Goal: Task Accomplishment & Management: Manage account settings

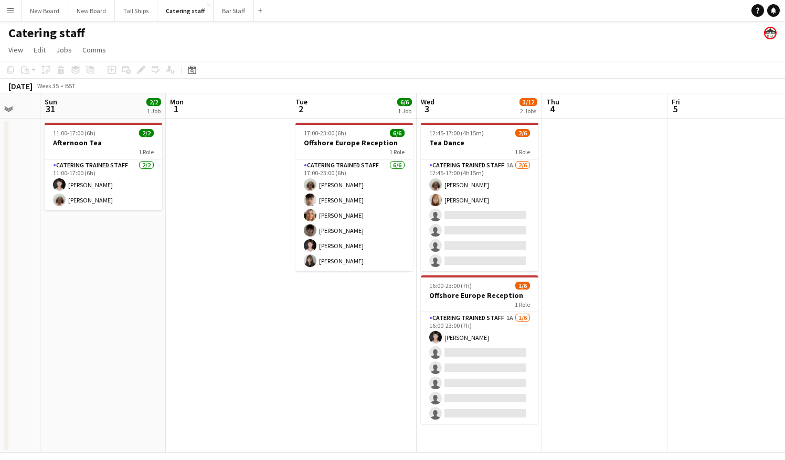
scroll to position [0, 333]
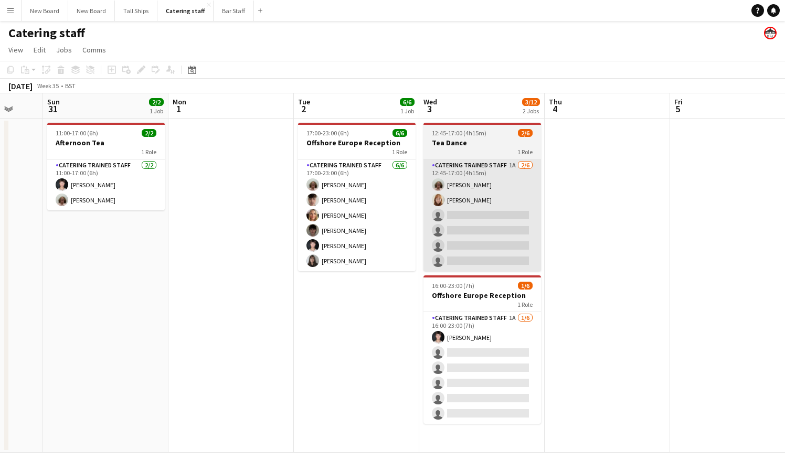
click at [511, 222] on app-card-role "Catering trained staff 1A [DATE] 12:45-17:00 (4h15m) [PERSON_NAME] [PERSON_NAME…" at bounding box center [481, 215] width 117 height 112
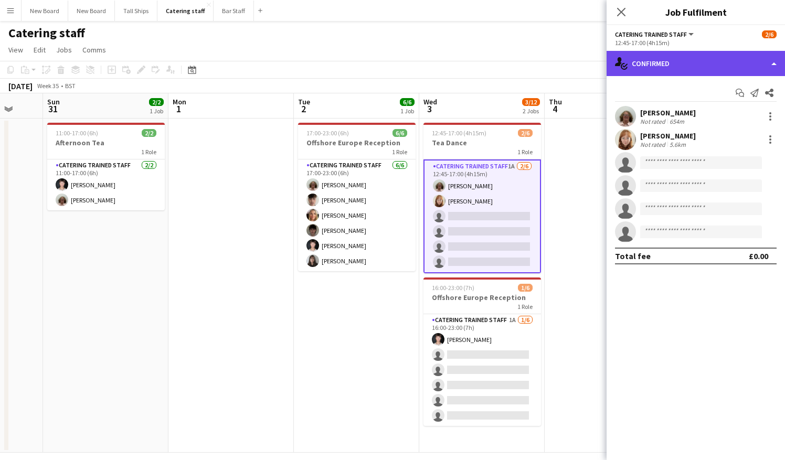
click at [686, 71] on div "single-neutral-actions-check-2 Confirmed" at bounding box center [695, 63] width 178 height 25
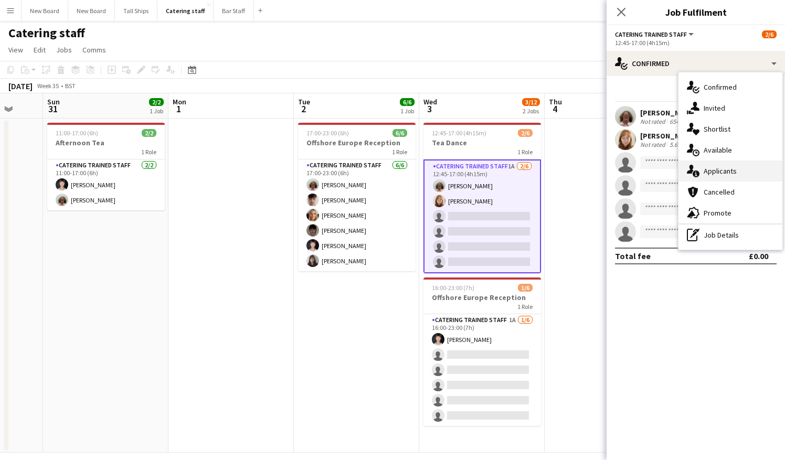
click at [737, 166] on div "single-neutral-actions-information Applicants" at bounding box center [730, 170] width 104 height 21
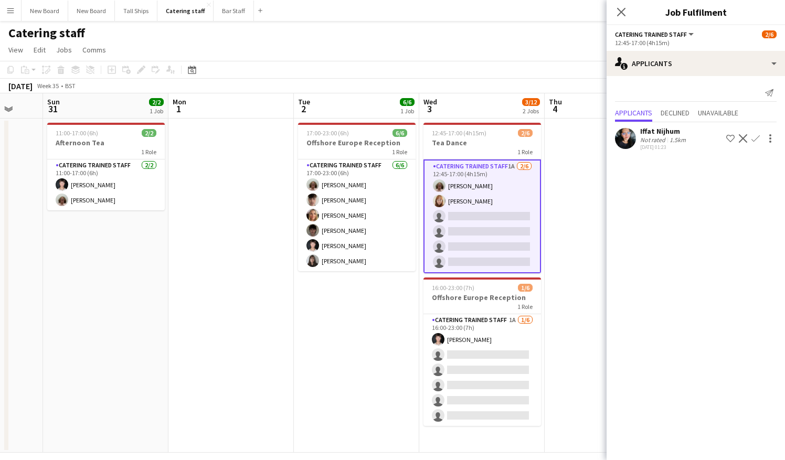
click at [753, 138] on app-icon "Confirm" at bounding box center [755, 138] width 8 height 8
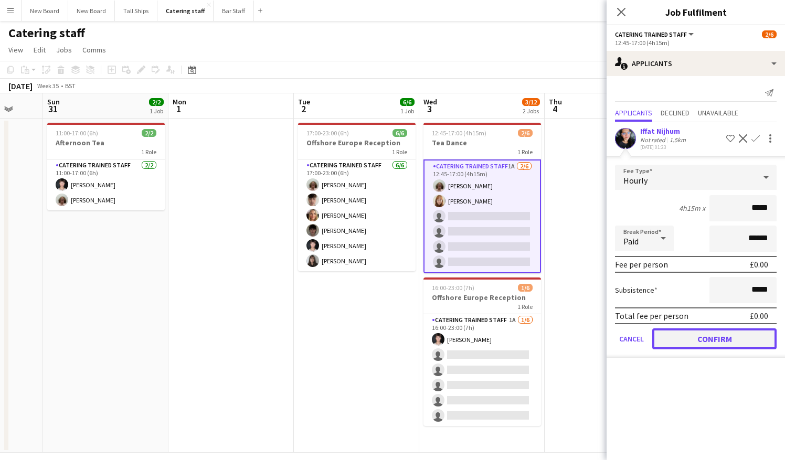
click at [721, 340] on button "Confirm" at bounding box center [714, 338] width 124 height 21
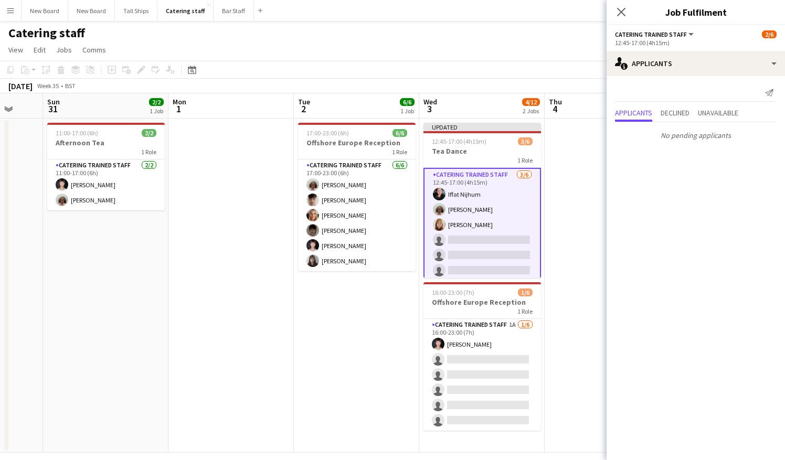
click at [566, 219] on app-date-cell at bounding box center [606, 286] width 125 height 334
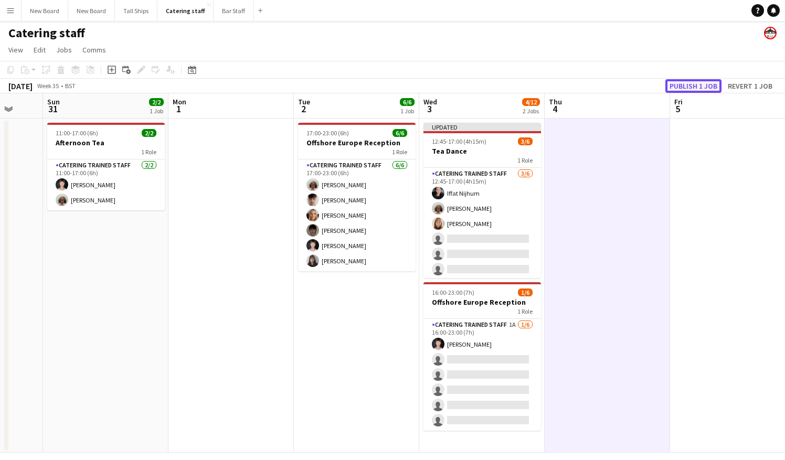
click at [691, 83] on button "Publish 1 job" at bounding box center [693, 86] width 56 height 14
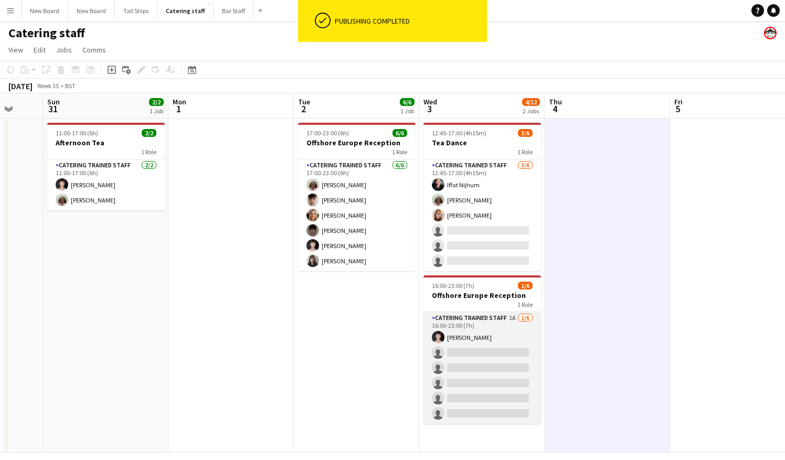
click at [522, 352] on app-card-role "Catering trained staff 1A [DATE] 16:00-23:00 (7h) [PERSON_NAME] single-neutral-…" at bounding box center [481, 368] width 117 height 112
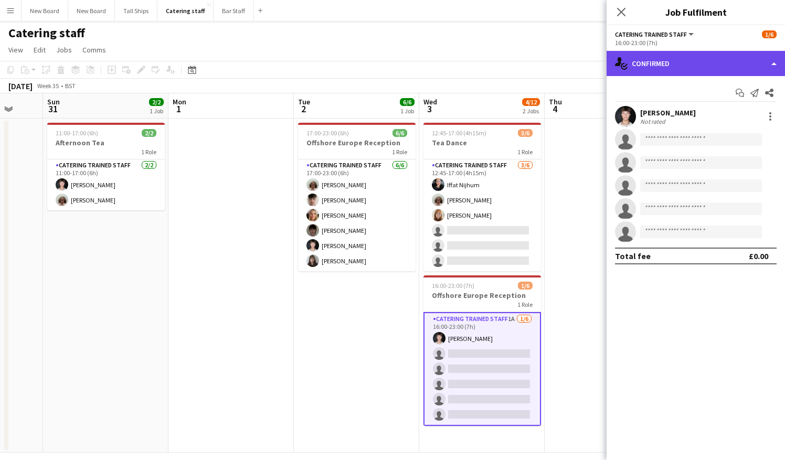
click at [694, 58] on div "single-neutral-actions-check-2 Confirmed" at bounding box center [695, 63] width 178 height 25
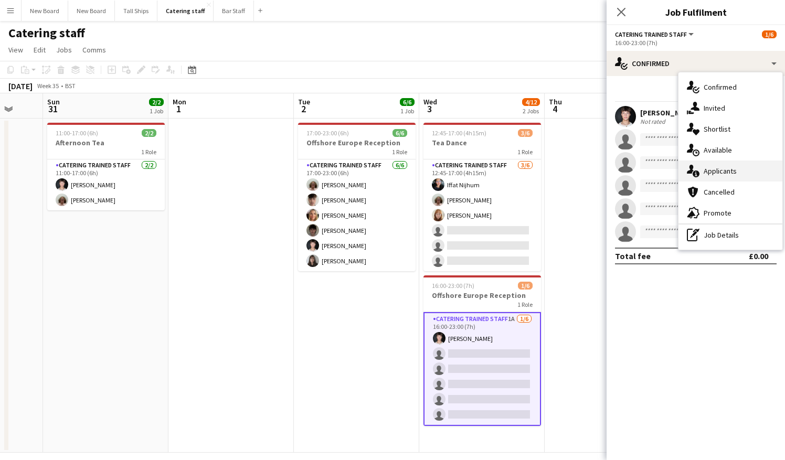
click at [714, 171] on div "single-neutral-actions-information Applicants" at bounding box center [730, 170] width 104 height 21
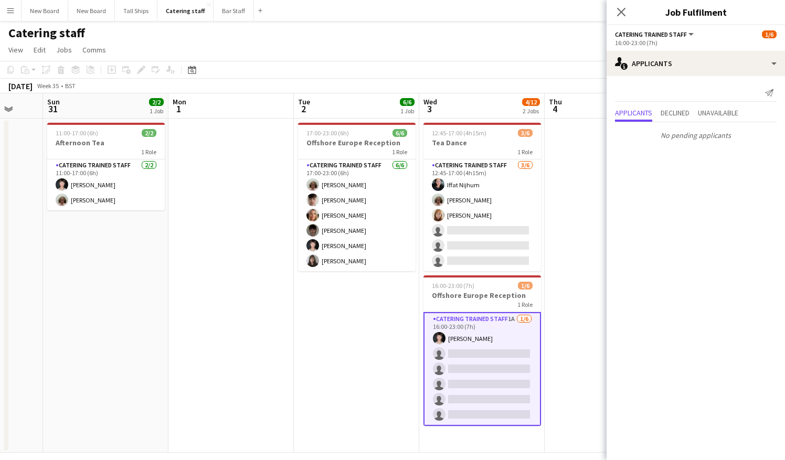
click at [502, 355] on app-card-role "Catering trained staff 1A [DATE] 16:00-23:00 (7h) [PERSON_NAME] single-neutral-…" at bounding box center [481, 369] width 117 height 114
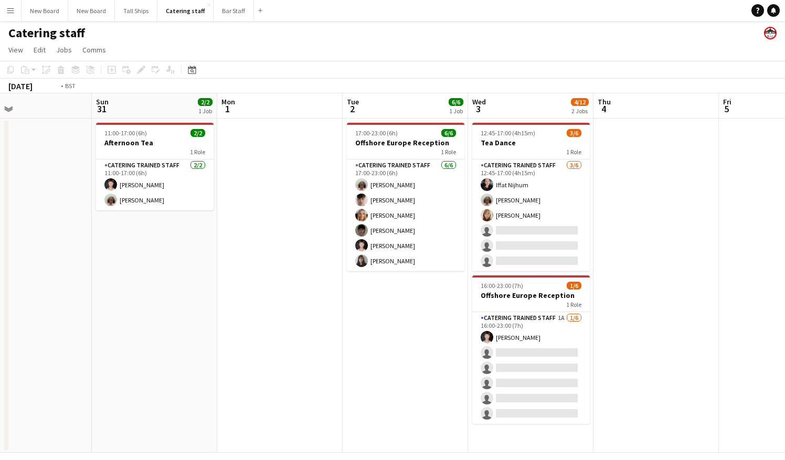
drag, startPoint x: 682, startPoint y: 267, endPoint x: 479, endPoint y: 297, distance: 205.1
click at [479, 297] on app-calendar-viewport "Thu 28 2/2 1 Job Fri 29 2/2 1 Job Sat 30 Sun 31 2/2 1 Job Mon 1 Tue 2 6/6 1 Job…" at bounding box center [392, 272] width 785 height 359
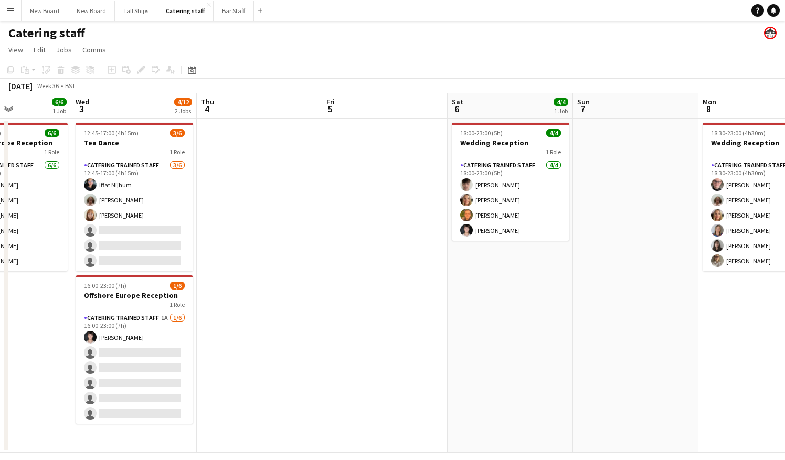
drag, startPoint x: 568, startPoint y: 282, endPoint x: 393, endPoint y: 304, distance: 176.0
click at [393, 304] on app-calendar-viewport "Sat 30 Sun 31 2/2 1 Job Mon 1 Tue 2 6/6 1 Job Wed 3 4/12 2 Jobs Thu 4 Fri 5 Sat…" at bounding box center [392, 272] width 785 height 359
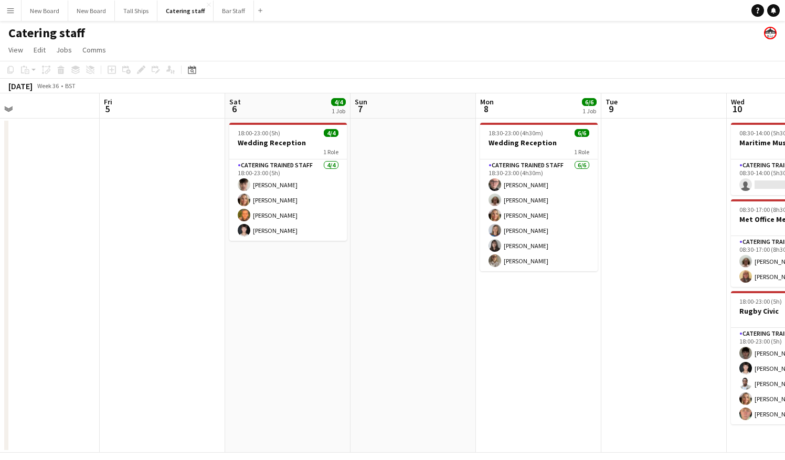
drag, startPoint x: 570, startPoint y: 272, endPoint x: 350, endPoint y: 298, distance: 220.8
click at [350, 298] on app-calendar-viewport "Mon 1 Tue 2 6/6 1 Job Wed 3 4/12 2 Jobs Thu 4 Fri 5 Sat 6 4/4 1 Job Sun 7 Mon 8…" at bounding box center [392, 272] width 785 height 359
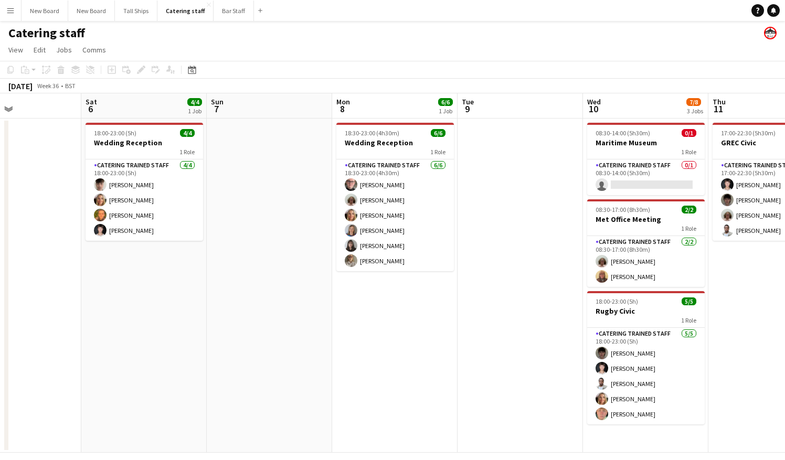
scroll to position [0, 436]
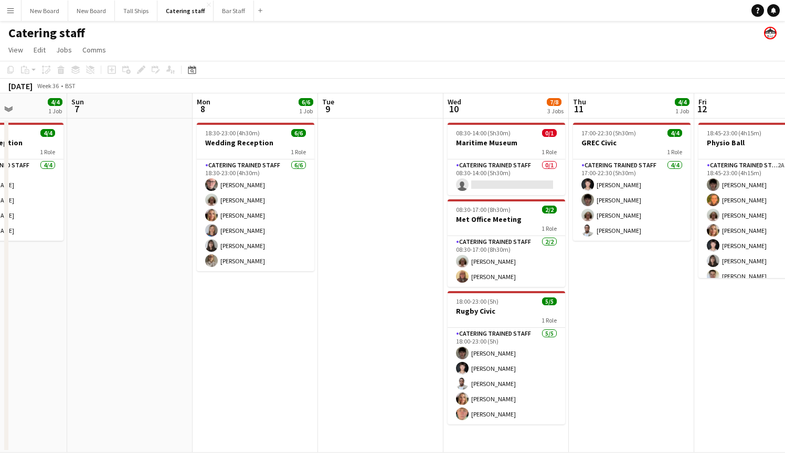
drag, startPoint x: 527, startPoint y: 301, endPoint x: 269, endPoint y: 350, distance: 262.7
click at [269, 350] on app-calendar-viewport "Wed 3 4/12 2 Jobs Thu 4 Fri 5 Sat 6 4/4 1 Job Sun 7 Mon 8 6/6 1 Job Tue 9 Wed 1…" at bounding box center [392, 272] width 785 height 359
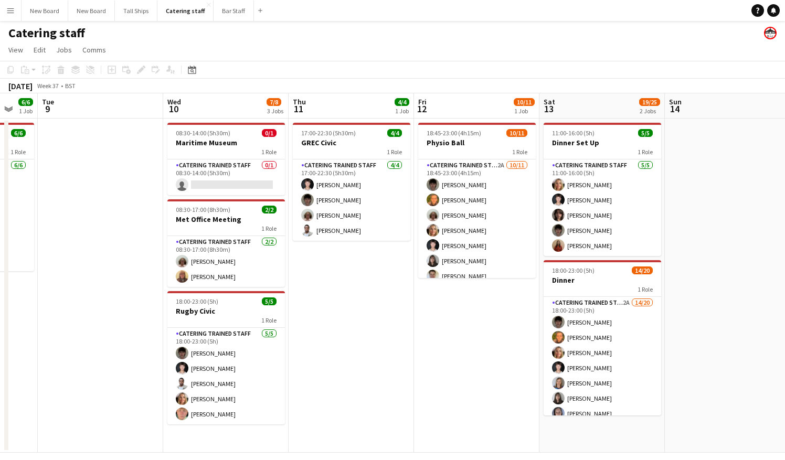
drag, startPoint x: 624, startPoint y: 311, endPoint x: 351, endPoint y: 352, distance: 276.4
click at [351, 352] on app-calendar-viewport "Fri 5 Sat 6 4/4 1 Job Sun 7 Mon 8 6/6 1 Job Tue 9 Wed 10 7/8 3 Jobs Thu 11 4/4 …" at bounding box center [392, 272] width 785 height 359
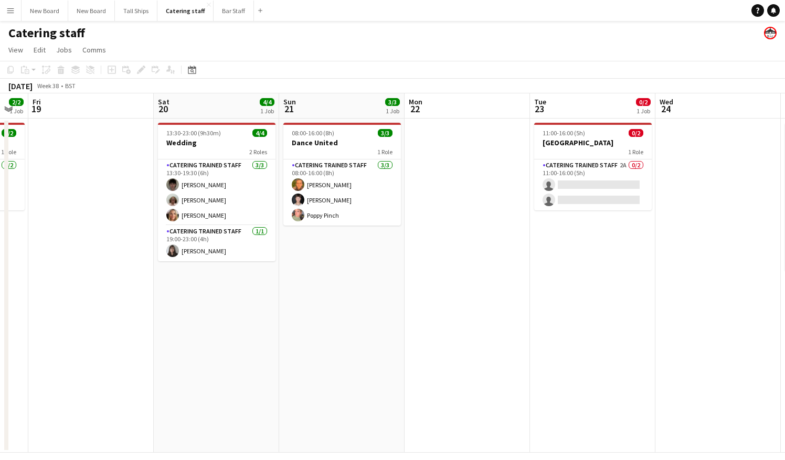
scroll to position [0, 474]
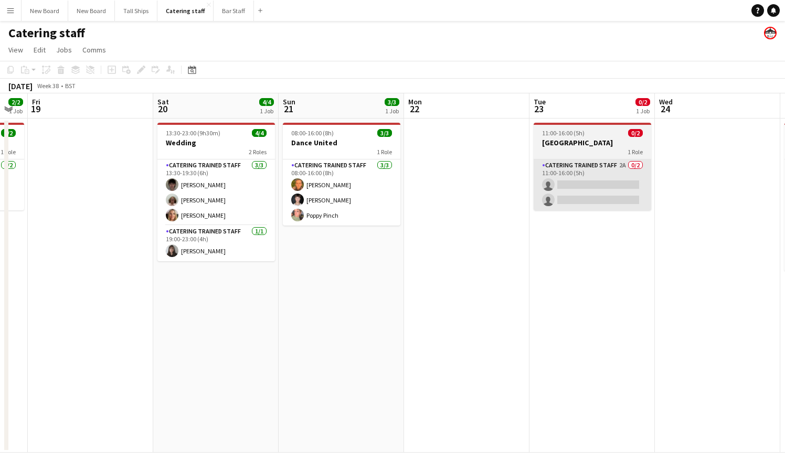
click at [615, 191] on app-card-role "Catering trained staff 2A 0/2 11:00-16:00 (5h) single-neutral-actions single-ne…" at bounding box center [591, 184] width 117 height 51
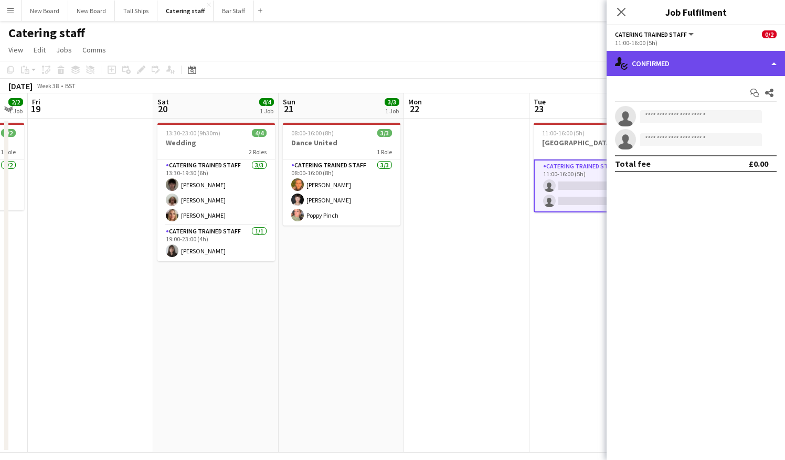
click at [726, 68] on div "single-neutral-actions-check-2 Confirmed" at bounding box center [695, 63] width 178 height 25
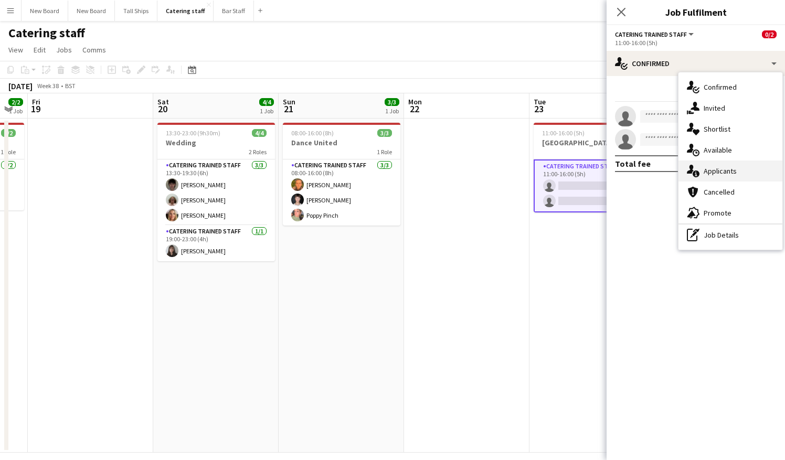
click at [746, 175] on div "single-neutral-actions-information Applicants" at bounding box center [730, 170] width 104 height 21
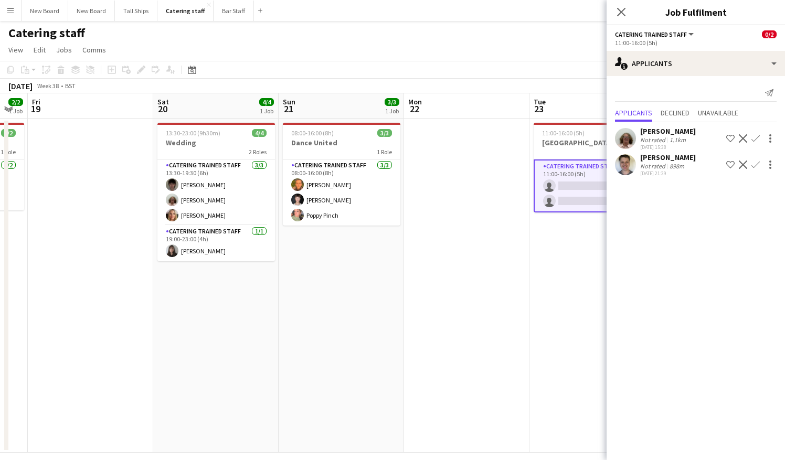
click at [755, 140] on app-icon "Confirm" at bounding box center [755, 138] width 8 height 8
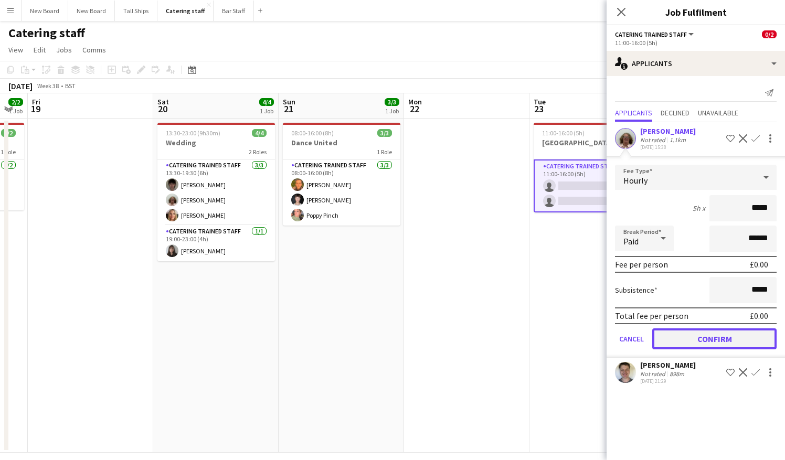
click at [745, 341] on button "Confirm" at bounding box center [714, 338] width 124 height 21
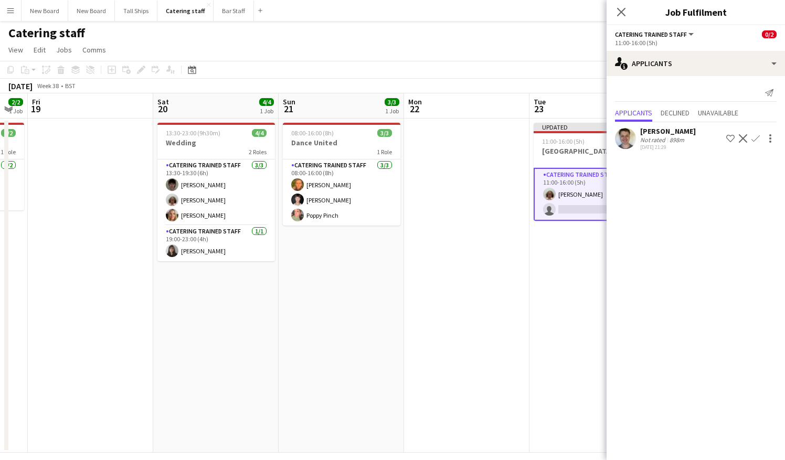
click at [755, 135] on app-icon "Confirm" at bounding box center [755, 138] width 8 height 8
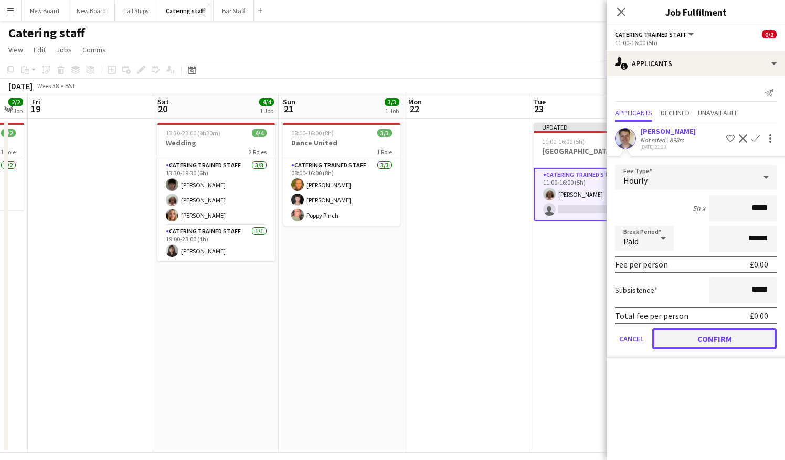
click at [736, 343] on button "Confirm" at bounding box center [714, 338] width 124 height 21
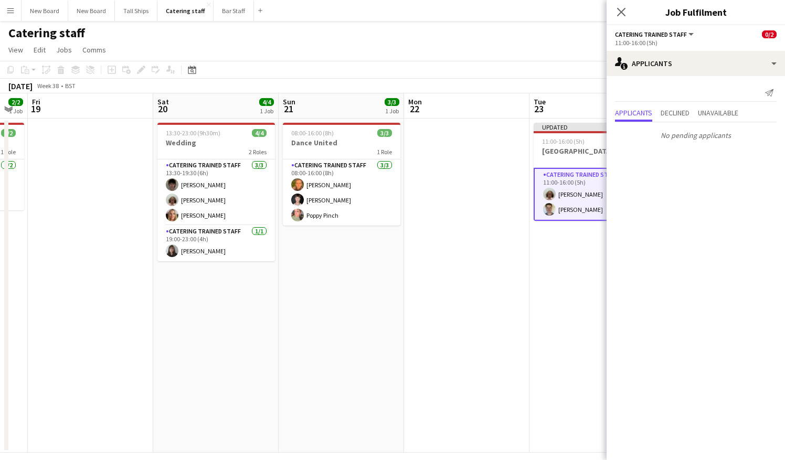
click at [574, 265] on app-date-cell "Updated 11:00-16:00 (5h) 2/2 [GEOGRAPHIC_DATA] 1 Role Catering trained staff [D…" at bounding box center [591, 286] width 125 height 334
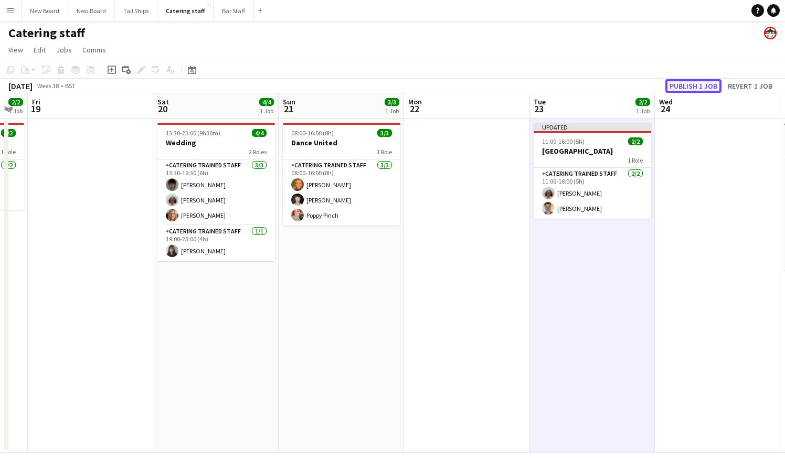
click at [685, 81] on button "Publish 1 job" at bounding box center [693, 86] width 56 height 14
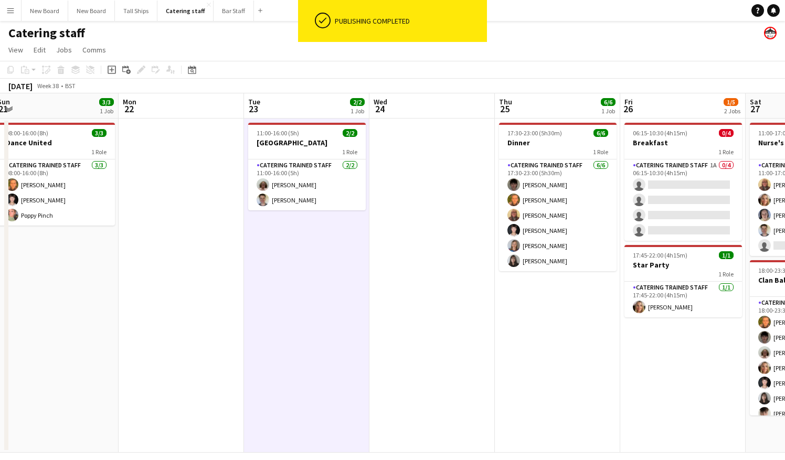
scroll to position [0, 509]
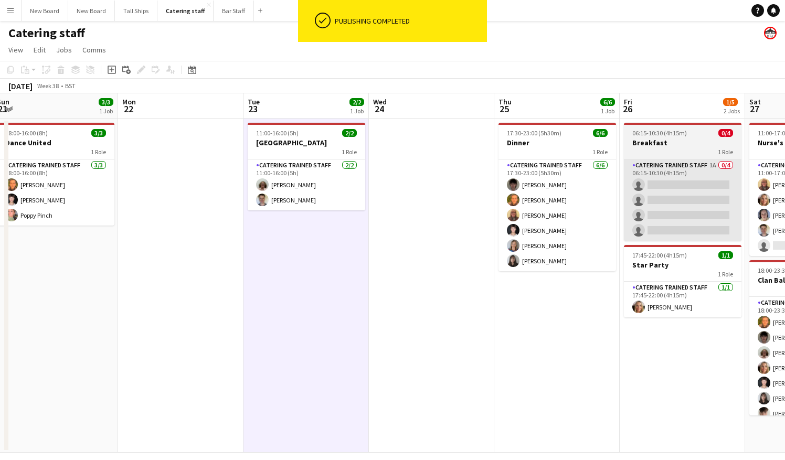
click at [709, 188] on app-card-role "Catering trained staff 1A 0/4 06:15-10:30 (4h15m) single-neutral-actions single…" at bounding box center [682, 199] width 117 height 81
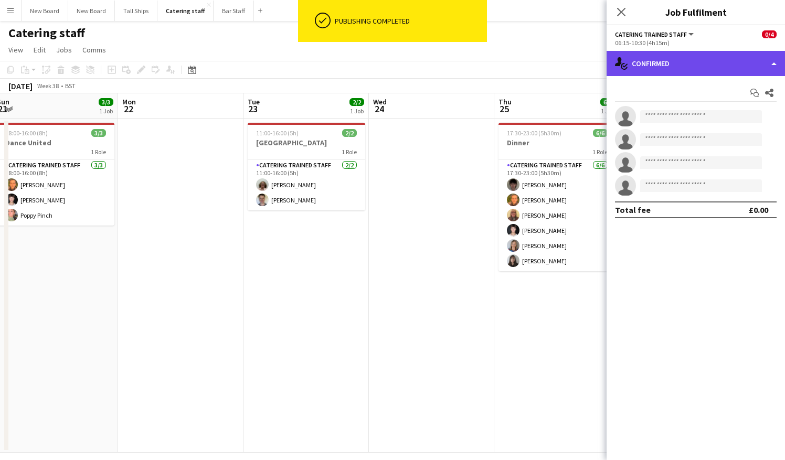
click at [727, 66] on div "single-neutral-actions-check-2 Confirmed" at bounding box center [695, 63] width 178 height 25
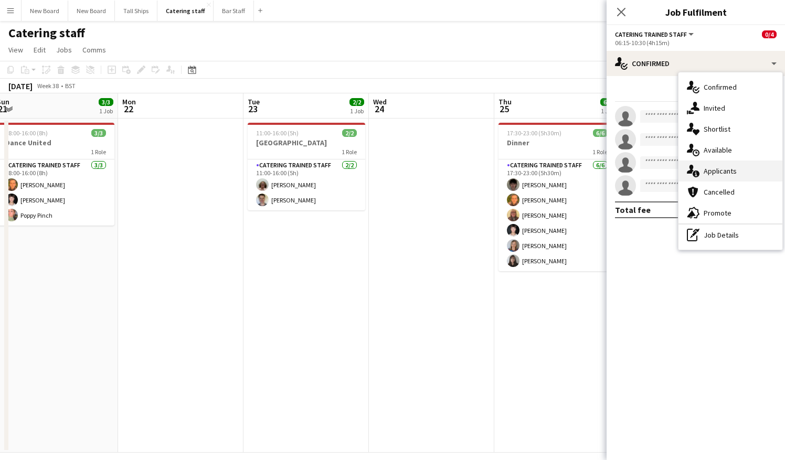
click at [736, 174] on div "single-neutral-actions-information Applicants" at bounding box center [730, 170] width 104 height 21
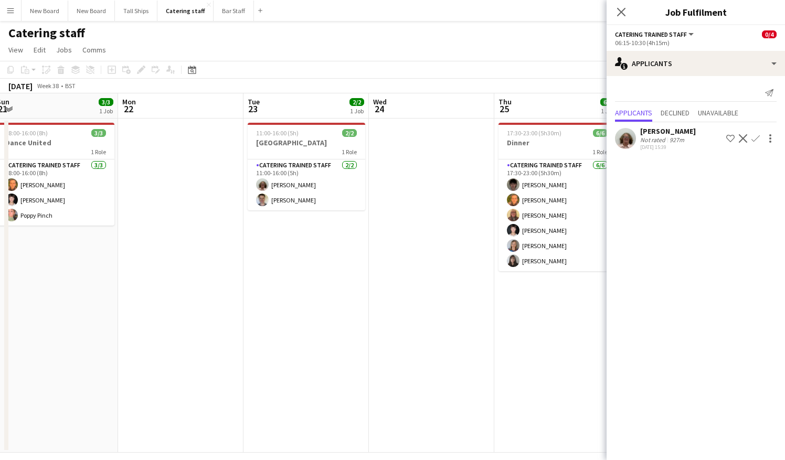
click at [758, 136] on app-icon "Confirm" at bounding box center [755, 138] width 8 height 8
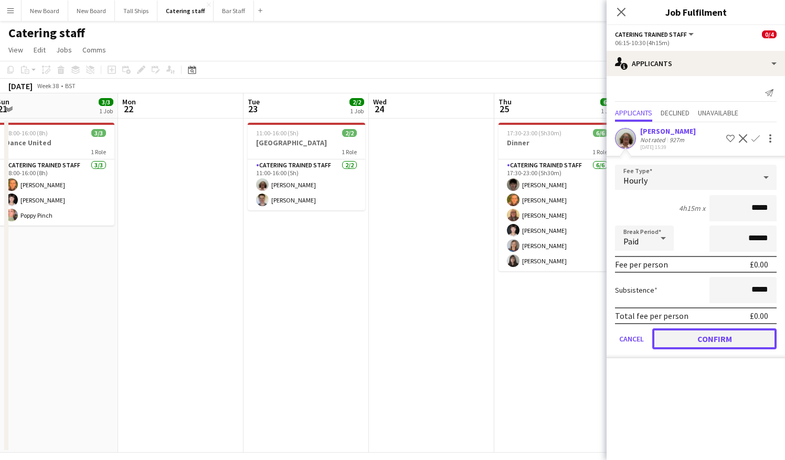
click at [742, 345] on button "Confirm" at bounding box center [714, 338] width 124 height 21
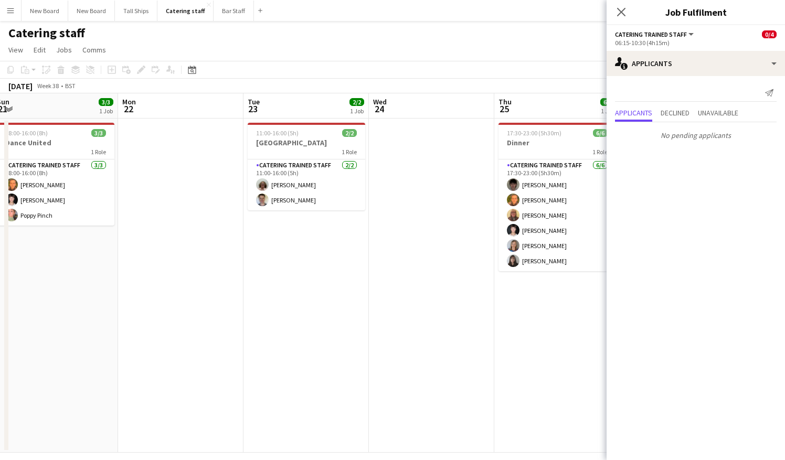
click at [561, 50] on app-page-menu "View Day view expanded Day view collapsed Month view Date picker Jump to [DATE]…" at bounding box center [392, 51] width 785 height 20
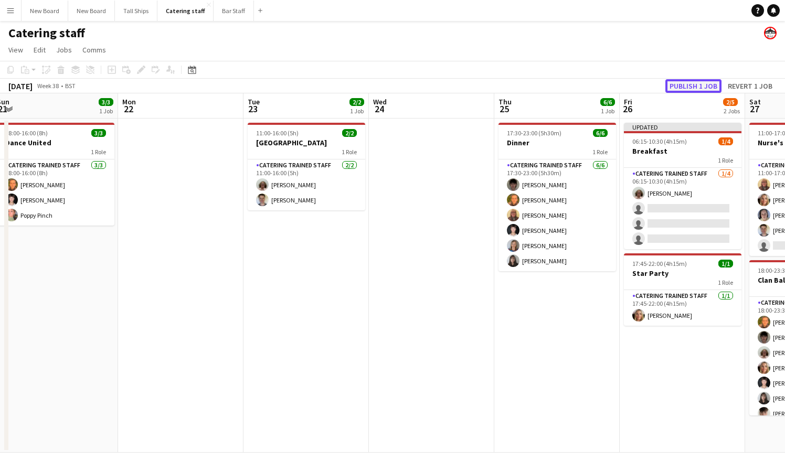
click at [695, 88] on button "Publish 1 job" at bounding box center [693, 86] width 56 height 14
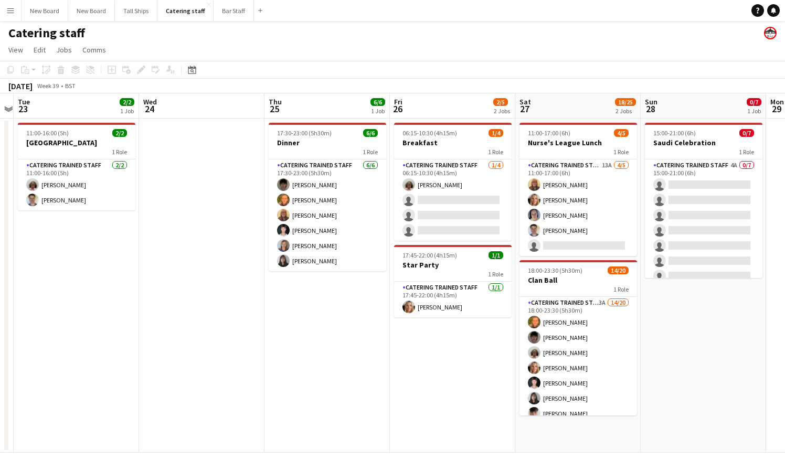
scroll to position [0, 499]
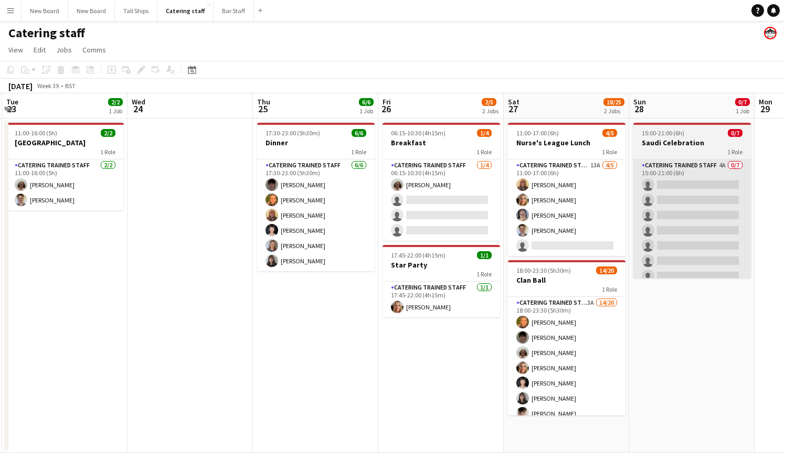
click at [707, 188] on app-card-role "Catering trained staff 4A 0/7 15:00-21:00 (6h) single-neutral-actions single-ne…" at bounding box center [691, 222] width 117 height 127
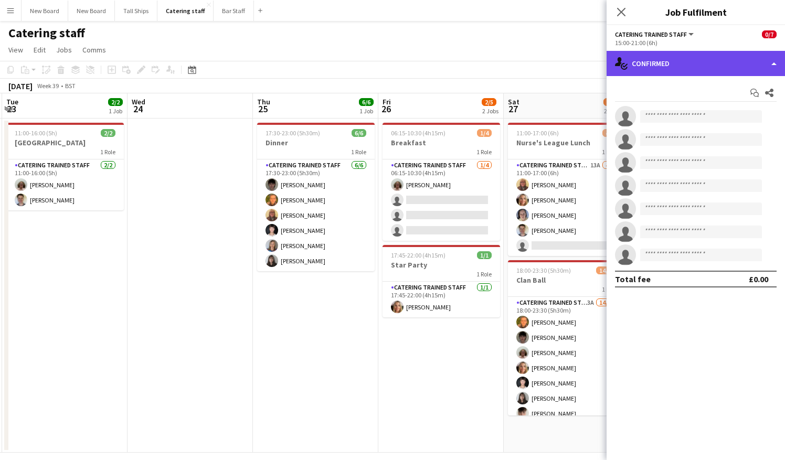
click at [732, 63] on div "single-neutral-actions-check-2 Confirmed" at bounding box center [695, 63] width 178 height 25
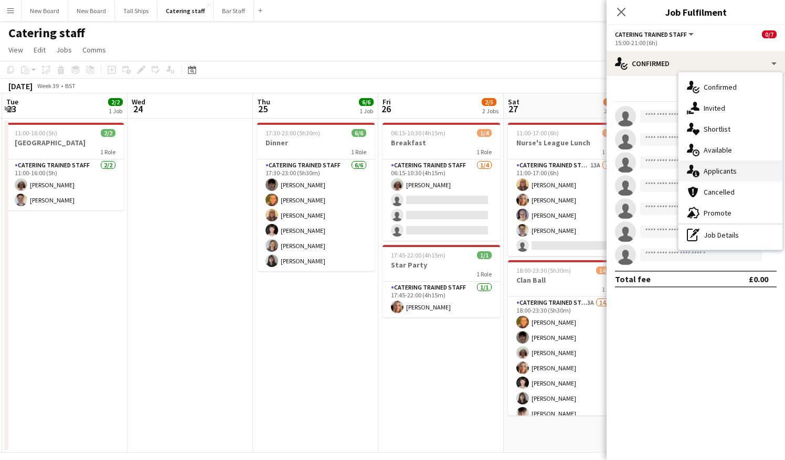
click at [740, 169] on div "single-neutral-actions-information Applicants" at bounding box center [730, 170] width 104 height 21
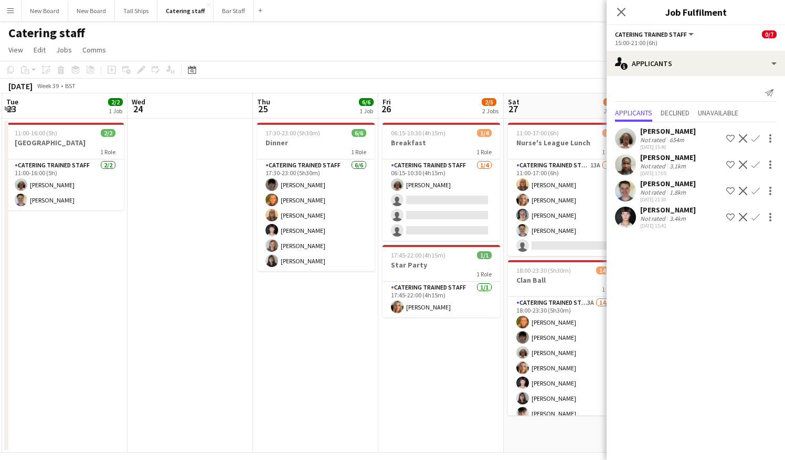
click at [507, 48] on app-page-menu "View Day view expanded Day view collapsed Month view Date picker Jump to [DATE]…" at bounding box center [392, 51] width 785 height 20
